Goal: Task Accomplishment & Management: Use online tool/utility

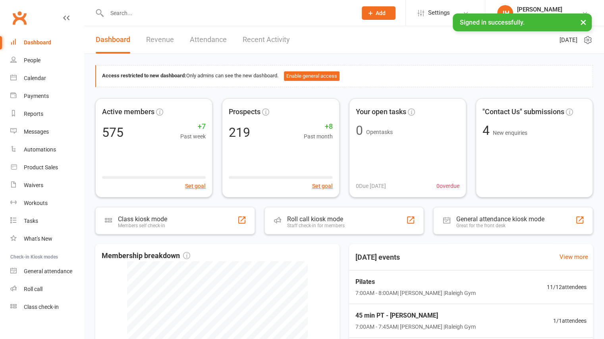
click at [167, 19] on div at bounding box center [223, 13] width 256 height 26
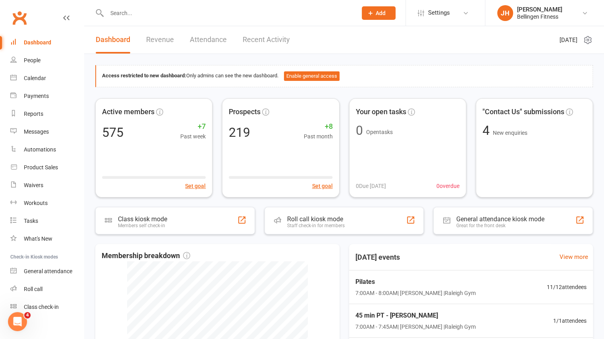
click at [140, 13] on input "text" at bounding box center [227, 13] width 247 height 11
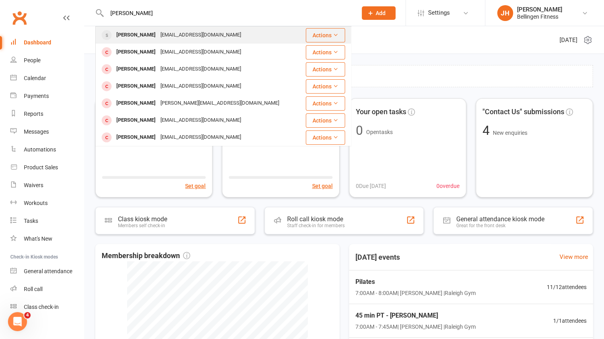
type input "[PERSON_NAME]"
click at [139, 30] on div "[PERSON_NAME]" at bounding box center [136, 35] width 44 height 12
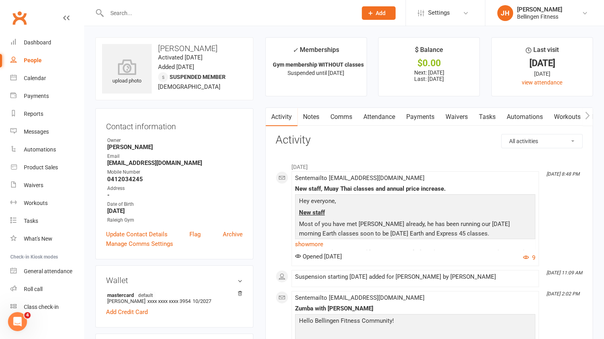
click at [3, 191] on li "Waivers" at bounding box center [42, 186] width 84 height 18
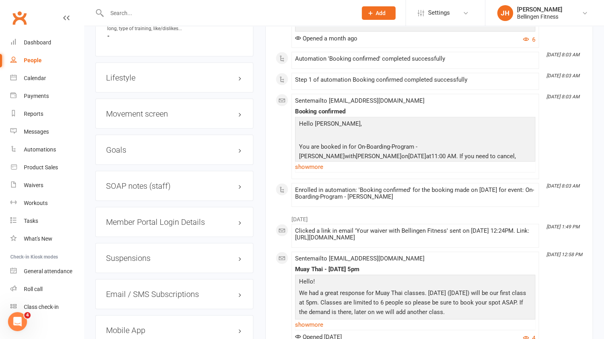
scroll to position [983, 0]
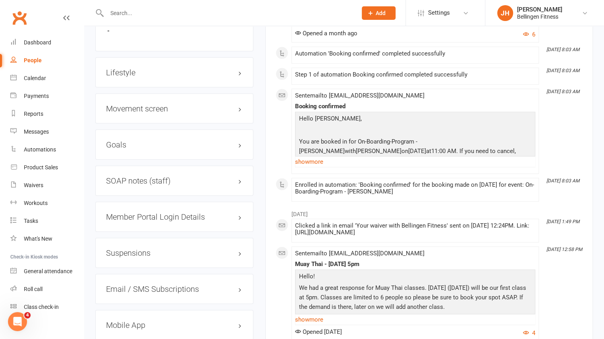
click at [126, 253] on h3 "Suspensions" at bounding box center [174, 253] width 137 height 9
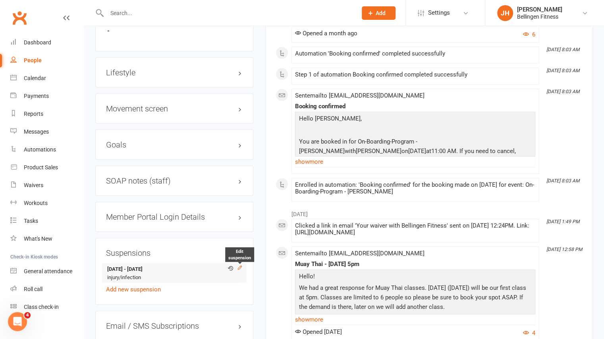
click at [240, 265] on icon at bounding box center [240, 268] width 6 height 6
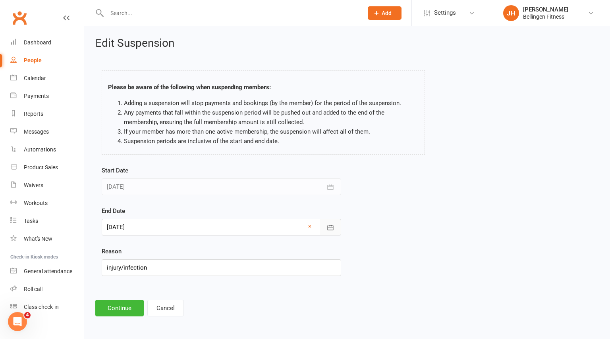
click at [333, 225] on icon "button" at bounding box center [330, 228] width 8 height 8
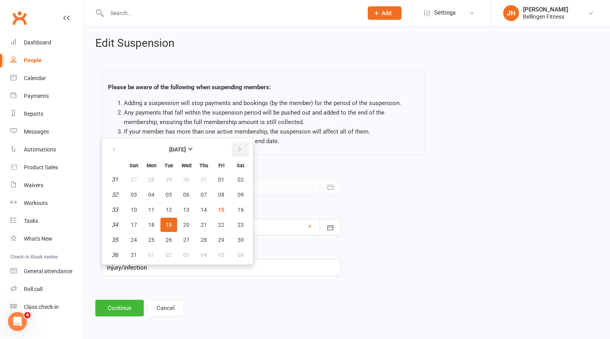
click at [241, 152] on icon "button" at bounding box center [240, 149] width 6 height 6
click at [117, 147] on button "button" at bounding box center [114, 150] width 17 height 14
click at [238, 152] on icon "button" at bounding box center [240, 149] width 6 height 6
click at [167, 239] on span "30" at bounding box center [169, 240] width 6 height 6
type input "[DATE]"
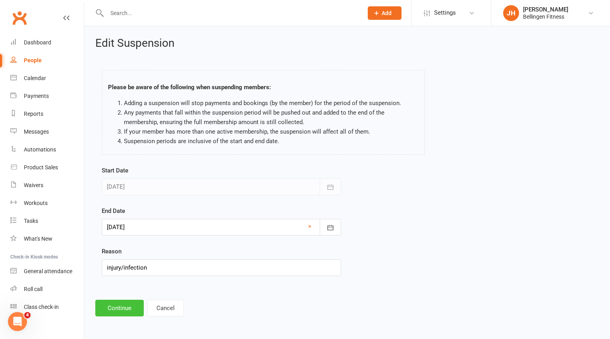
click at [125, 312] on button "Continue" at bounding box center [119, 308] width 48 height 17
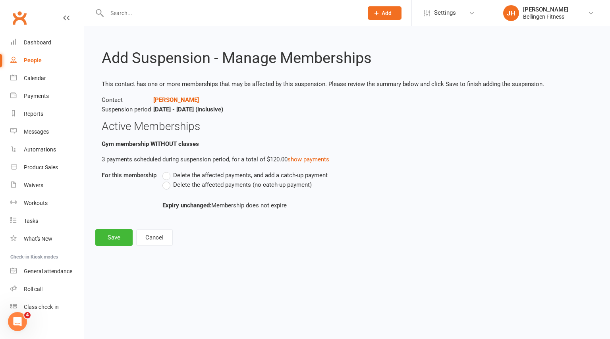
click at [182, 193] on div "Delete the affected payments, and add a catch-up payment Delete the affected pa…" at bounding box center [319, 191] width 327 height 40
click at [185, 186] on span "Delete the affected payments (no catch-up payment)" at bounding box center [242, 184] width 139 height 8
click at [168, 180] on input "Delete the affected payments (no catch-up payment)" at bounding box center [164, 180] width 5 height 0
click at [129, 235] on button "Save" at bounding box center [113, 237] width 37 height 17
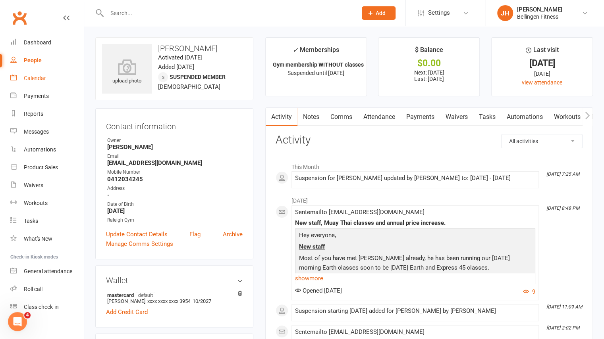
click at [51, 77] on link "Calendar" at bounding box center [46, 78] width 73 height 18
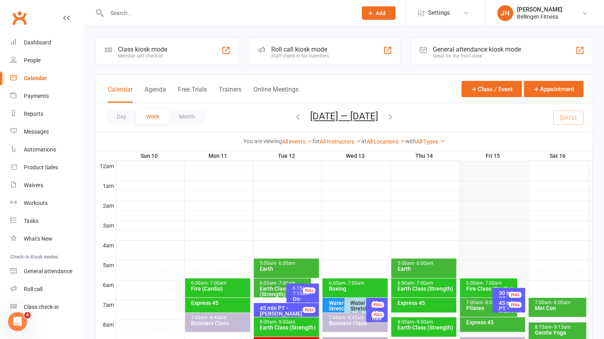
click at [393, 115] on icon "button" at bounding box center [390, 116] width 9 height 9
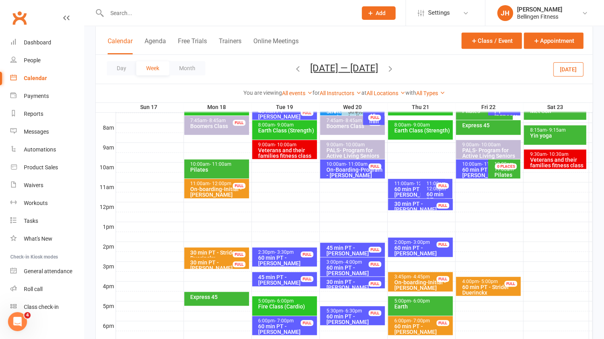
scroll to position [218, 0]
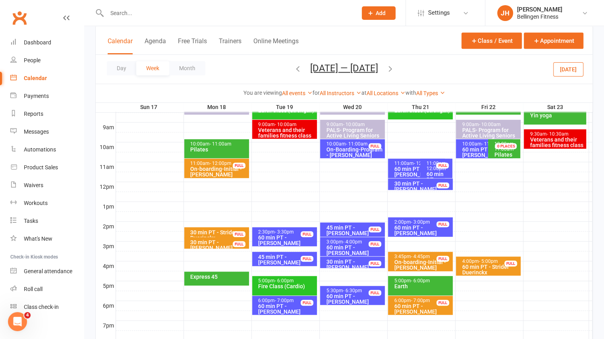
click at [351, 250] on div "60 min PT - [PERSON_NAME]" at bounding box center [354, 250] width 57 height 11
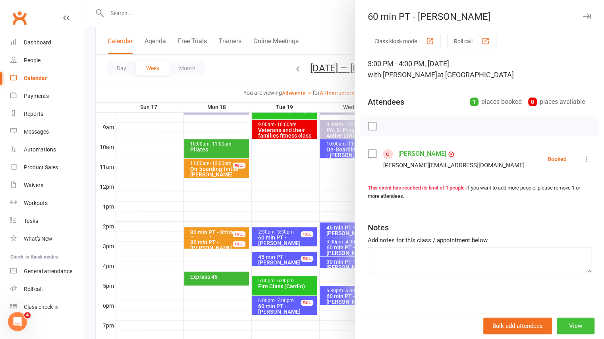
click at [572, 322] on button "View" at bounding box center [576, 326] width 38 height 17
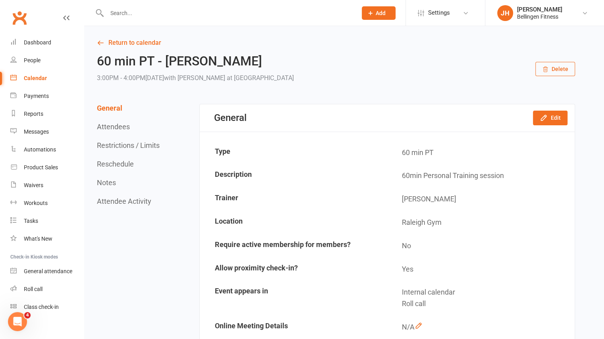
click at [553, 68] on button "Delete" at bounding box center [555, 69] width 40 height 14
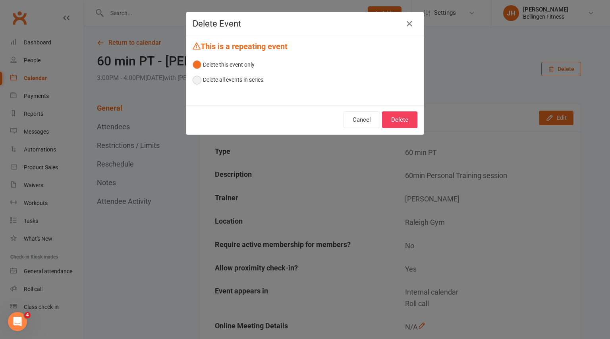
click at [240, 78] on button "Delete all events in series" at bounding box center [228, 79] width 71 height 15
click at [393, 120] on button "Delete" at bounding box center [399, 120] width 35 height 17
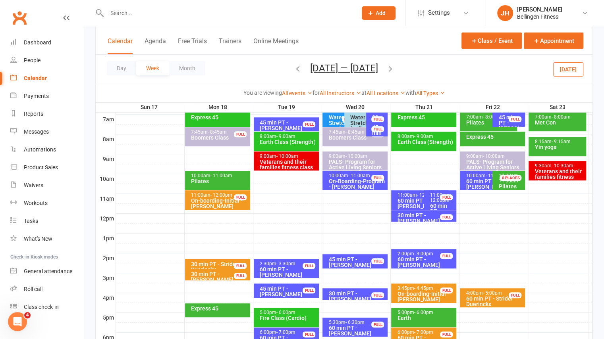
scroll to position [185, 0]
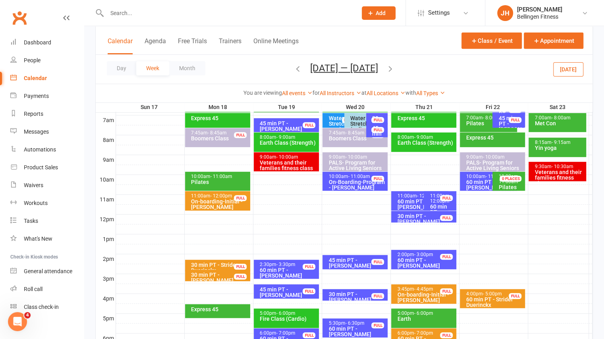
click at [469, 179] on div "60 min PT - [PERSON_NAME], [PERSON_NAME]" at bounding box center [490, 187] width 50 height 17
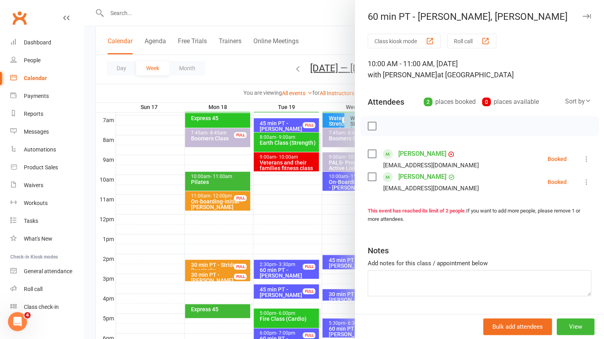
click at [582, 19] on button "button" at bounding box center [587, 17] width 10 height 10
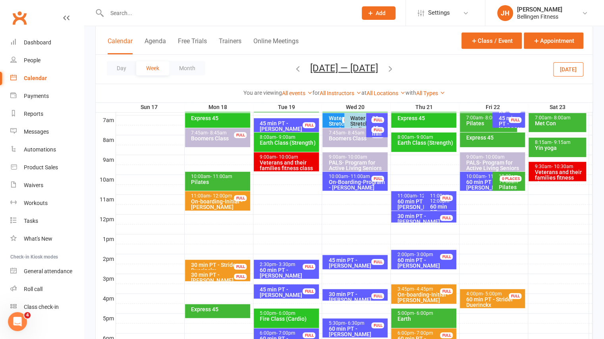
click at [480, 182] on div "60 min PT - [PERSON_NAME], [PERSON_NAME]" at bounding box center [490, 187] width 50 height 17
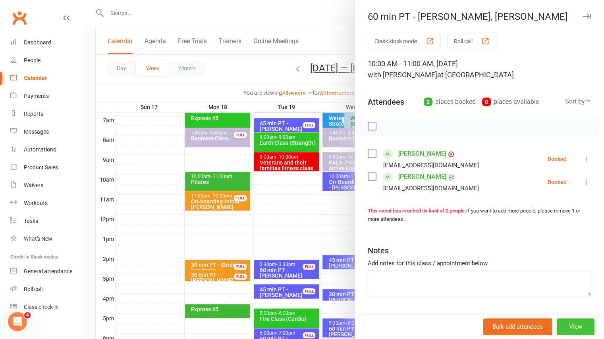
click at [557, 324] on button "View" at bounding box center [576, 327] width 38 height 17
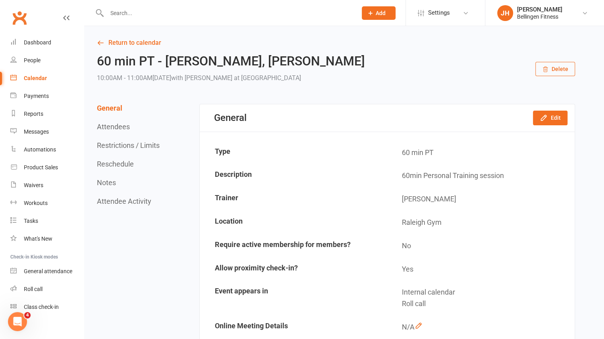
click at [564, 68] on button "Delete" at bounding box center [555, 69] width 40 height 14
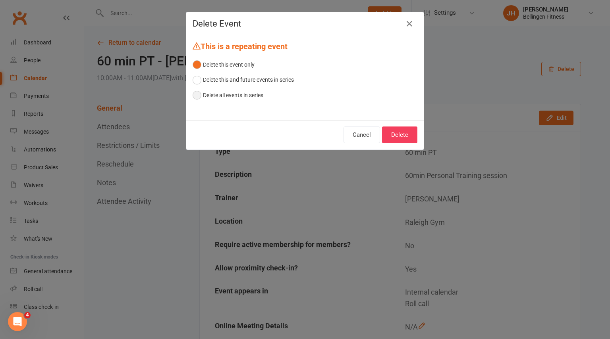
click at [240, 93] on button "Delete all events in series" at bounding box center [228, 95] width 71 height 15
click at [399, 136] on button "Delete" at bounding box center [399, 135] width 35 height 17
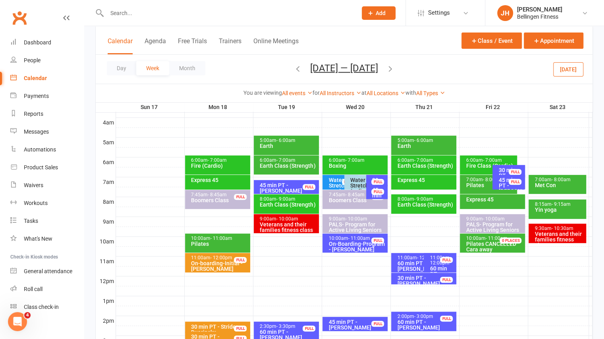
scroll to position [122, 0]
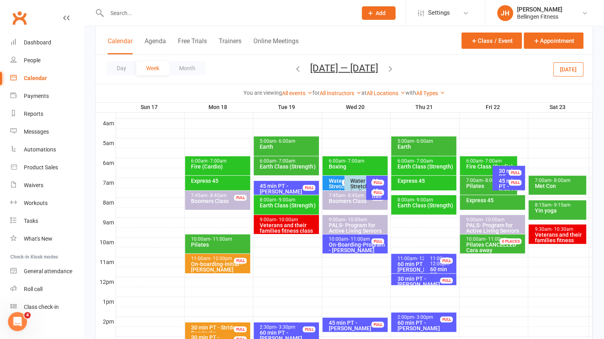
click at [295, 71] on icon "button" at bounding box center [297, 68] width 9 height 9
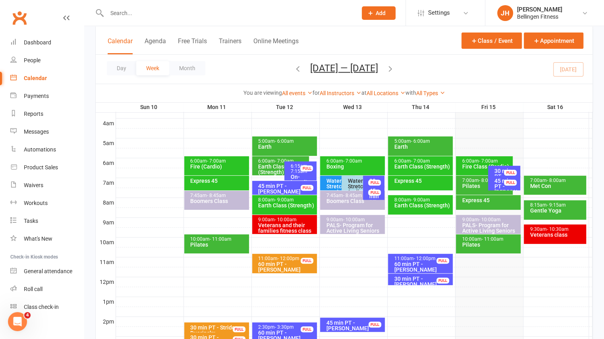
click at [483, 208] on div "Express 45" at bounding box center [488, 202] width 64 height 15
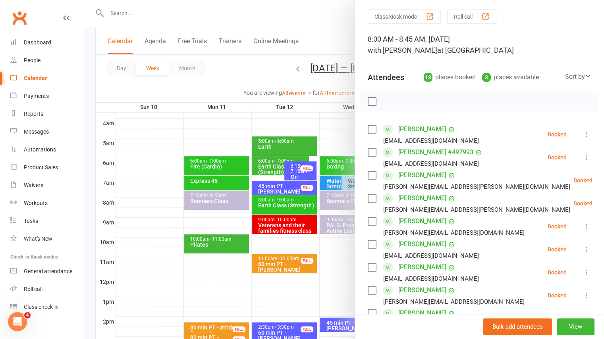
scroll to position [0, 0]
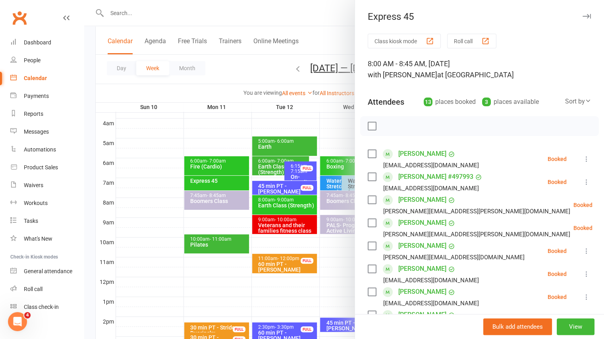
click at [582, 17] on icon "button" at bounding box center [586, 16] width 8 height 5
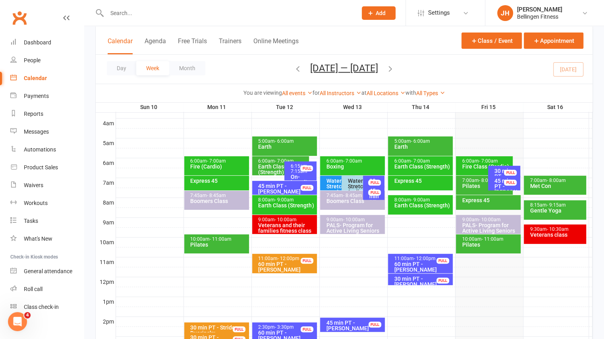
click at [478, 181] on span "- 8:00am" at bounding box center [487, 181] width 19 height 6
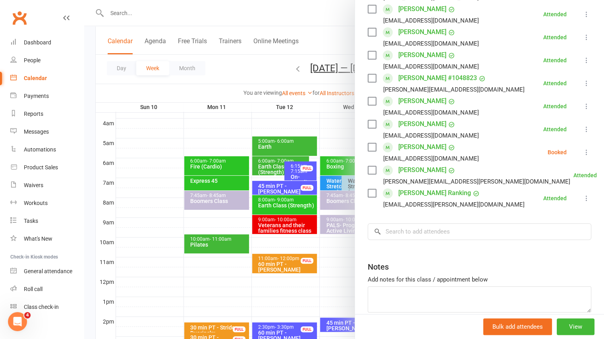
scroll to position [191, 0]
click at [582, 153] on icon at bounding box center [586, 152] width 8 height 8
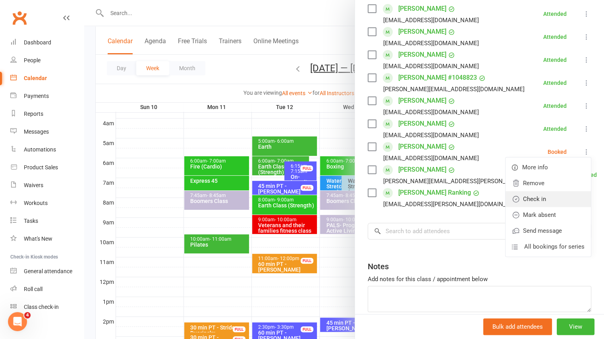
click at [528, 197] on link "Check in" at bounding box center [547, 199] width 85 height 16
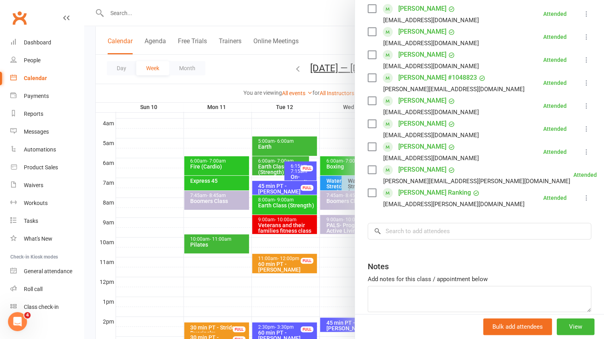
scroll to position [0, 0]
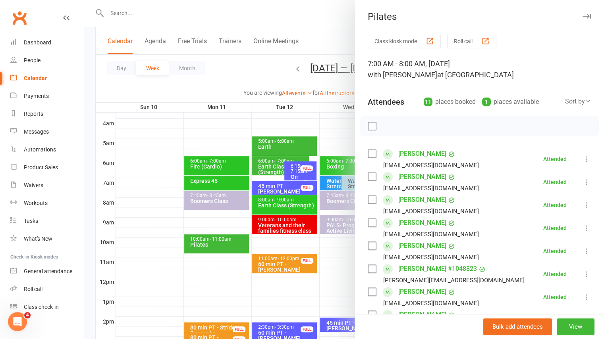
click at [582, 14] on icon "button" at bounding box center [586, 16] width 8 height 5
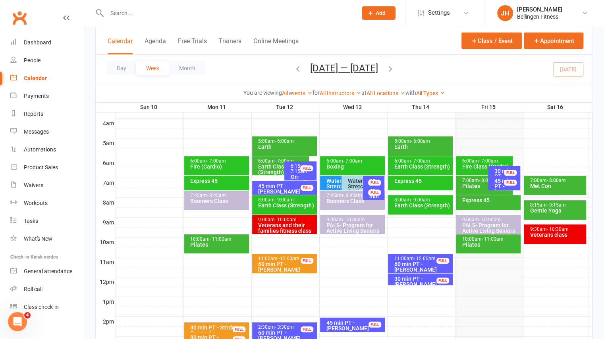
click at [499, 239] on span "- 11:00am" at bounding box center [492, 240] width 22 height 6
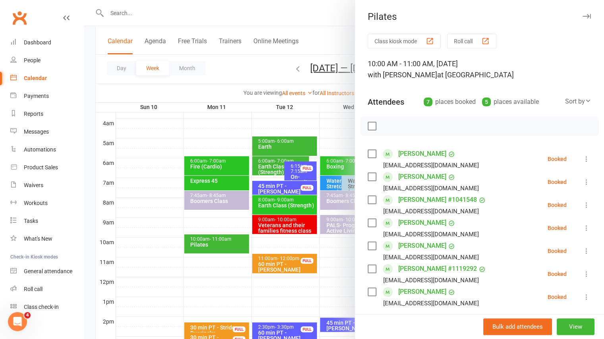
click at [582, 15] on icon "button" at bounding box center [586, 16] width 8 height 5
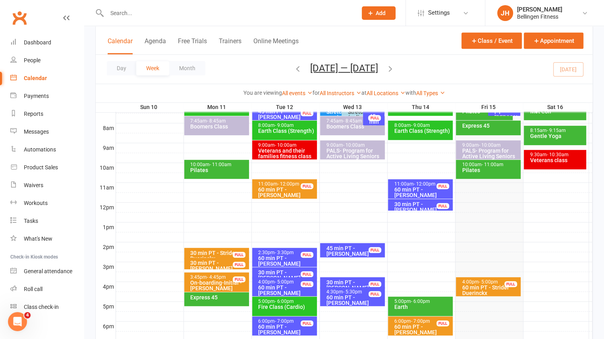
scroll to position [197, 0]
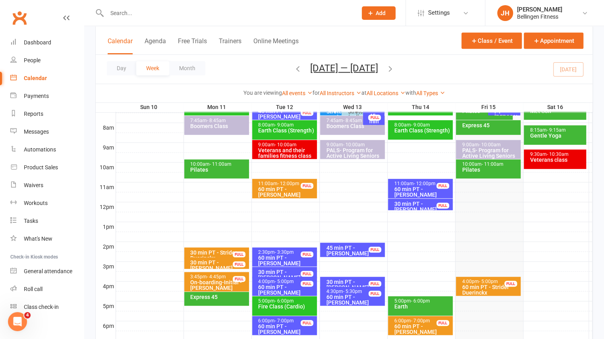
click at [470, 183] on div at bounding box center [354, 188] width 476 height 10
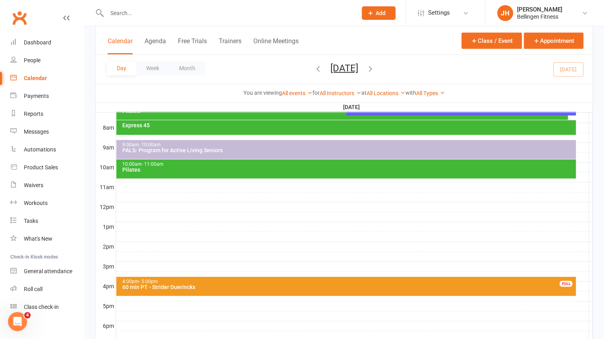
click at [470, 183] on div at bounding box center [354, 188] width 476 height 10
click at [477, 166] on button "Add Appointment" at bounding box center [474, 165] width 46 height 10
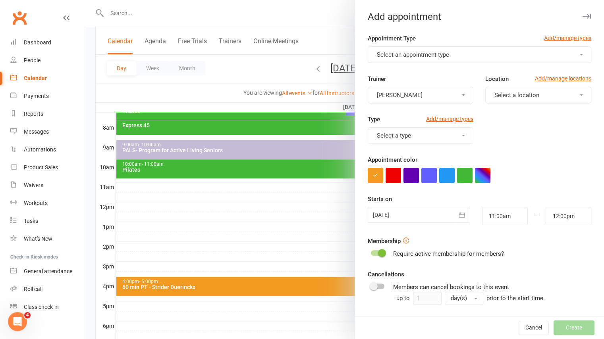
click at [426, 56] on span "Select an appointment type" at bounding box center [413, 54] width 72 height 7
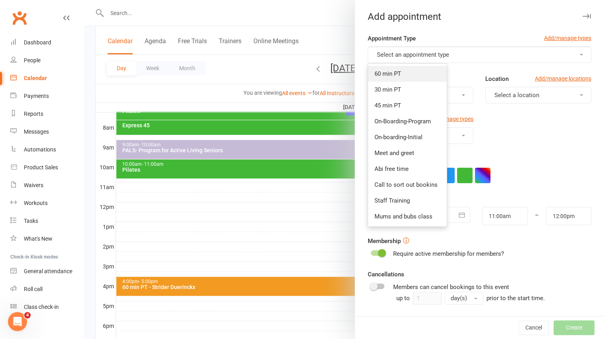
click at [397, 70] on span "60 min PT" at bounding box center [387, 73] width 27 height 7
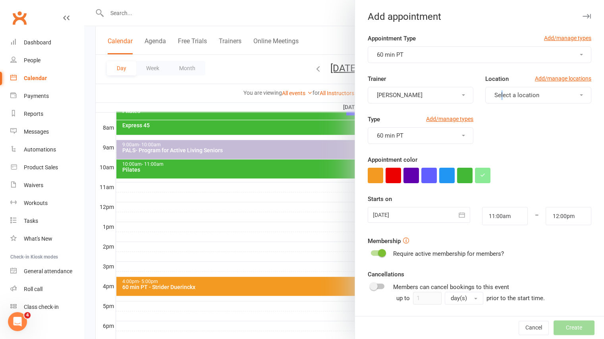
drag, startPoint x: 492, startPoint y: 103, endPoint x: 494, endPoint y: 98, distance: 5.5
click at [494, 98] on div "Trainer [PERSON_NAME] Location Add/manage locations Select a location" at bounding box center [479, 94] width 235 height 40
click at [494, 98] on span "Select a location" at bounding box center [516, 95] width 45 height 7
click at [493, 132] on span "Raleigh Gym" at bounding box center [508, 130] width 33 height 7
click at [421, 174] on button "button" at bounding box center [428, 175] width 15 height 15
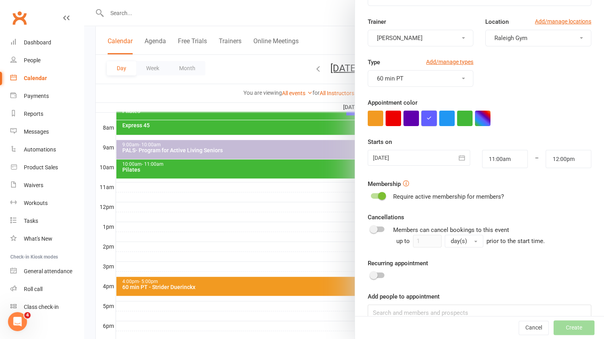
scroll to position [72, 0]
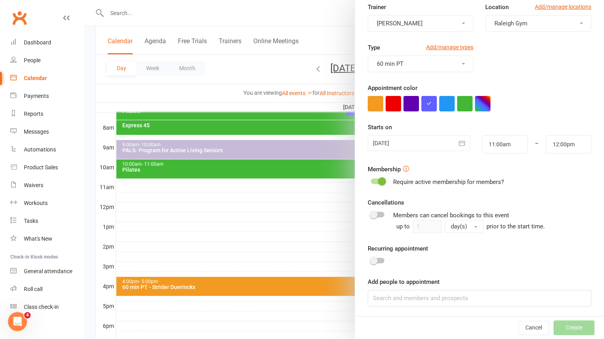
click at [374, 258] on div at bounding box center [377, 261] width 13 height 6
click at [371, 260] on input "checkbox" at bounding box center [371, 260] width 0 height 0
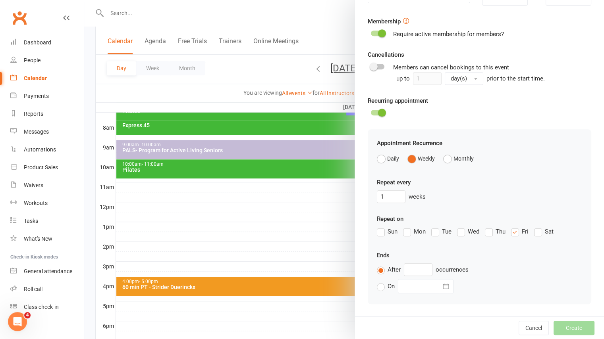
scroll to position [220, 0]
click at [420, 270] on input "text" at bounding box center [418, 269] width 29 height 13
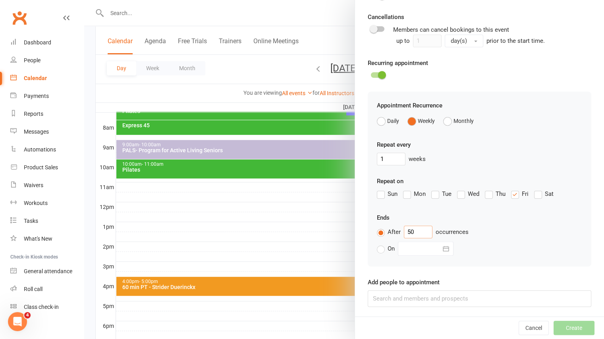
type input "50"
click at [403, 295] on input at bounding box center [480, 299] width 224 height 17
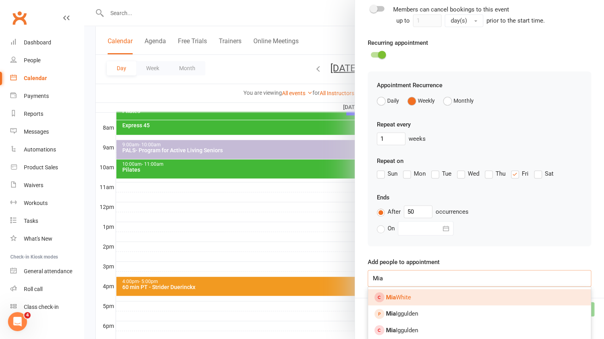
scroll to position [217, 0]
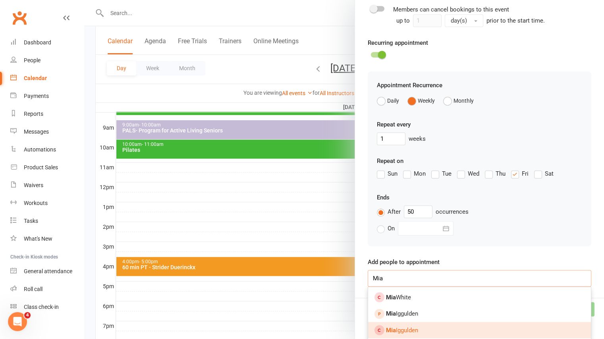
type input "Mia"
click at [408, 332] on link "[PERSON_NAME]" at bounding box center [479, 330] width 223 height 17
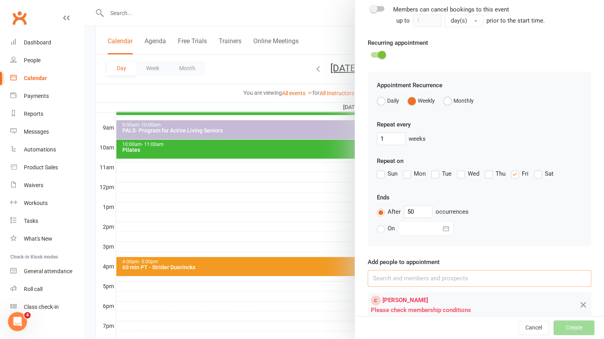
scroll to position [229, 0]
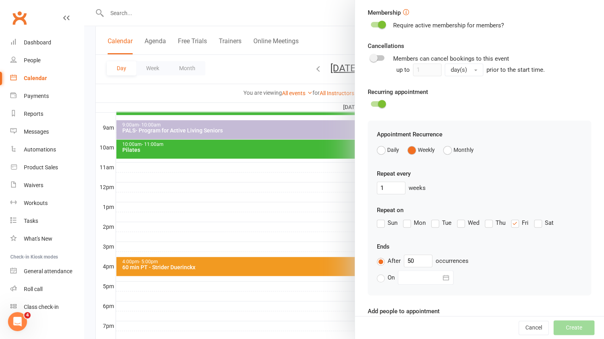
click at [380, 24] on span at bounding box center [382, 25] width 8 height 8
click at [371, 23] on input "checkbox" at bounding box center [371, 23] width 0 height 0
click at [571, 329] on button "Create" at bounding box center [573, 328] width 41 height 14
